Goal: Information Seeking & Learning: Find specific fact

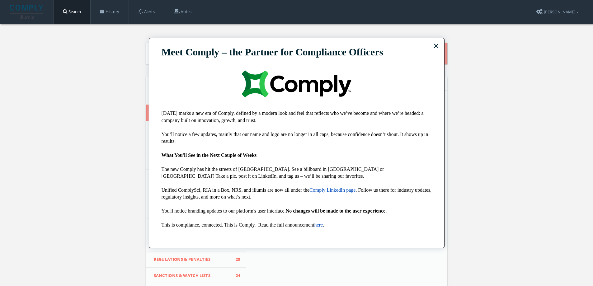
click at [171, 51] on p "Meet Comply – the Partner for Compliance Officers" at bounding box center [297, 52] width 270 height 12
click at [435, 43] on button "×" at bounding box center [437, 46] width 6 height 10
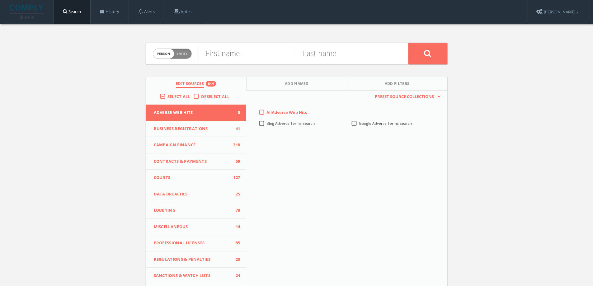
click at [177, 54] on span "Entity" at bounding box center [182, 53] width 11 height 5
checkbox input "true"
click at [244, 51] on input "text" at bounding box center [304, 53] width 210 height 16
type input "B"
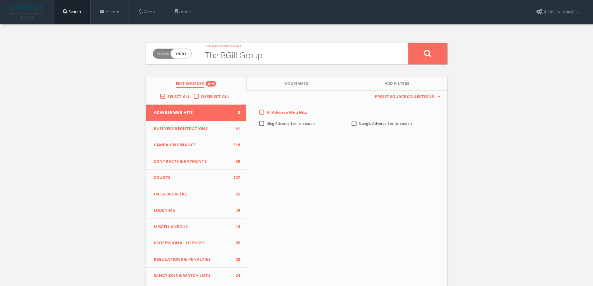
click at [216, 59] on input "The BGill Group" at bounding box center [304, 53] width 210 height 16
type input "BGill Group"
click at [444, 55] on button at bounding box center [428, 54] width 39 height 22
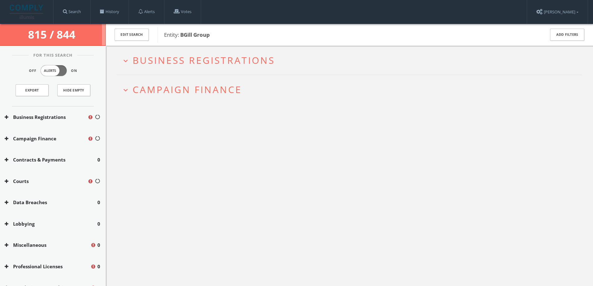
click at [155, 94] on span "Campaign Finance" at bounding box center [187, 89] width 109 height 13
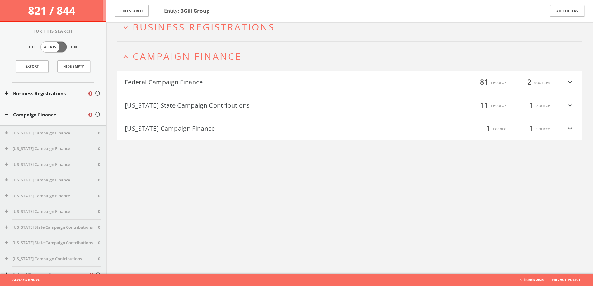
click at [178, 103] on button "[US_STATE] State Campaign Contributions" at bounding box center [237, 105] width 225 height 11
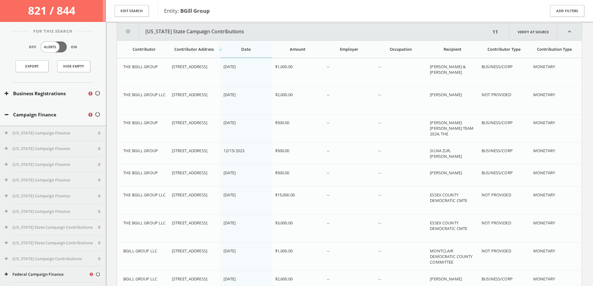
scroll to position [132, 0]
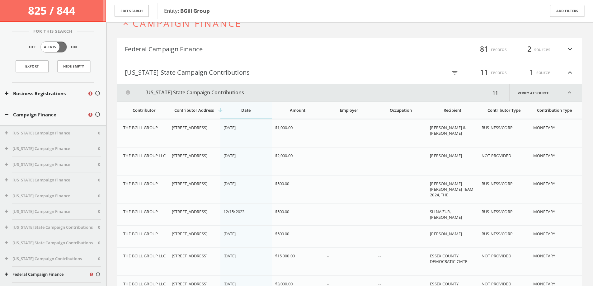
click at [198, 72] on button "[US_STATE] State Campaign Contributions" at bounding box center [237, 72] width 225 height 11
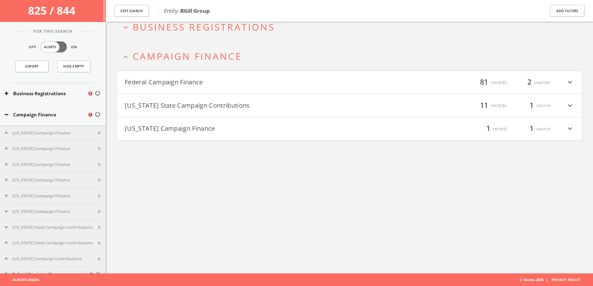
click at [186, 122] on h4 "[US_STATE] Campaign Finance filter_list 1 record 1 source expand_more" at bounding box center [349, 128] width 465 height 23
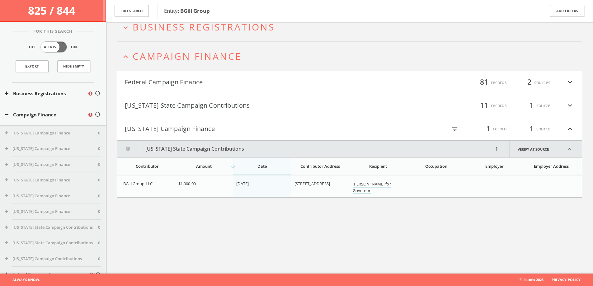
click at [185, 128] on button "[US_STATE] Campaign Finance" at bounding box center [237, 129] width 225 height 11
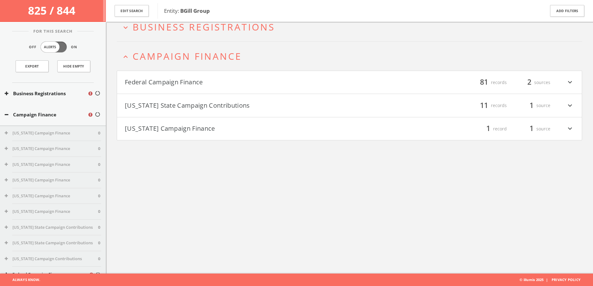
click at [183, 79] on button "Federal Campaign Finance" at bounding box center [237, 82] width 225 height 11
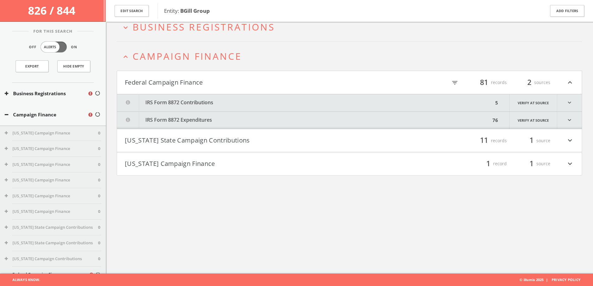
click at [186, 104] on button "IRS Form 8872 Contributions" at bounding box center [305, 102] width 377 height 17
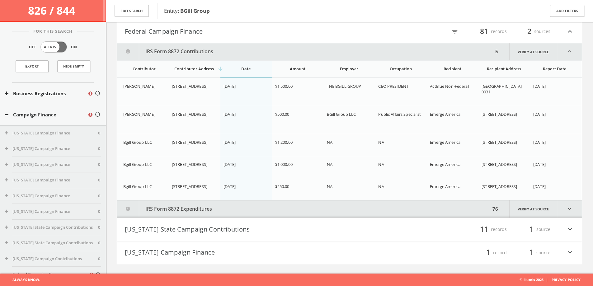
click at [193, 204] on button "IRS Form 8872 Expenditures" at bounding box center [304, 209] width 374 height 17
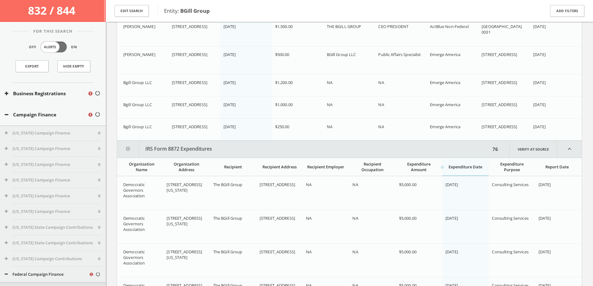
scroll to position [100, 0]
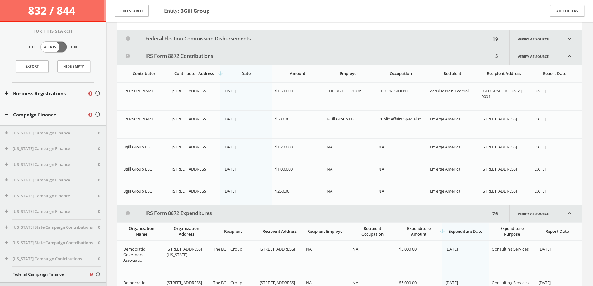
click at [210, 51] on button "IRS Form 8872 Contributions" at bounding box center [305, 56] width 377 height 17
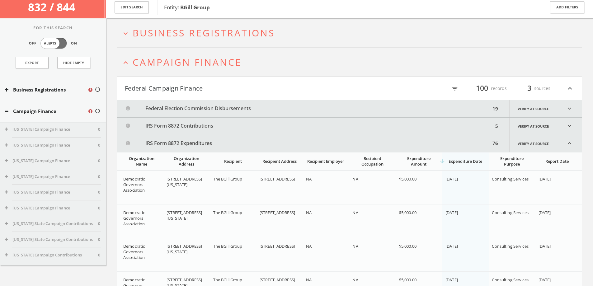
scroll to position [7, 0]
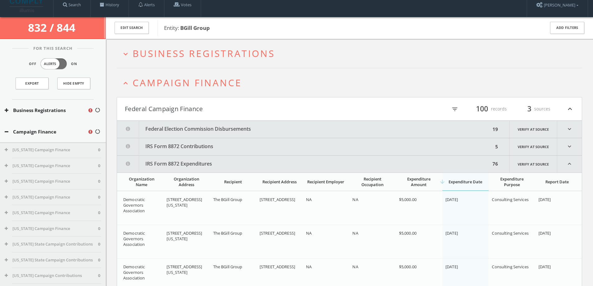
click at [200, 109] on button "Federal Campaign Finance" at bounding box center [237, 109] width 225 height 11
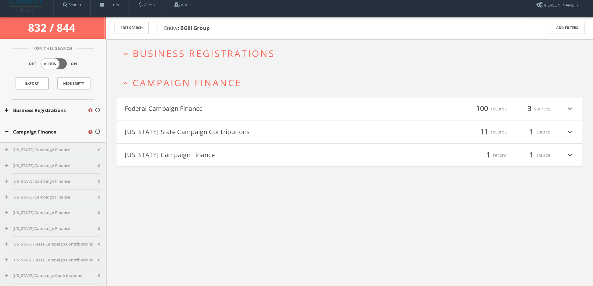
click at [195, 89] on h2 "expand_less Campaign Finance" at bounding box center [350, 82] width 466 height 29
